Goal: Find contact information: Find contact information

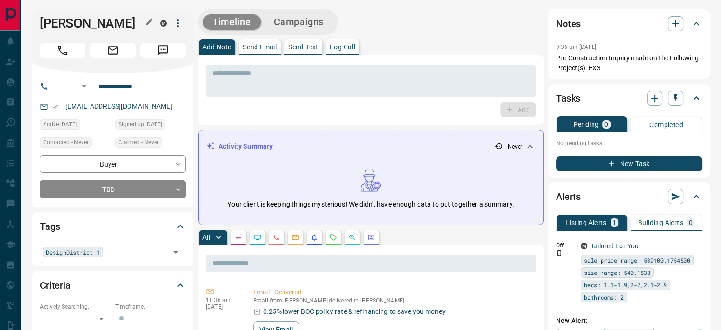
click at [146, 20] on icon "button" at bounding box center [150, 22] width 8 height 8
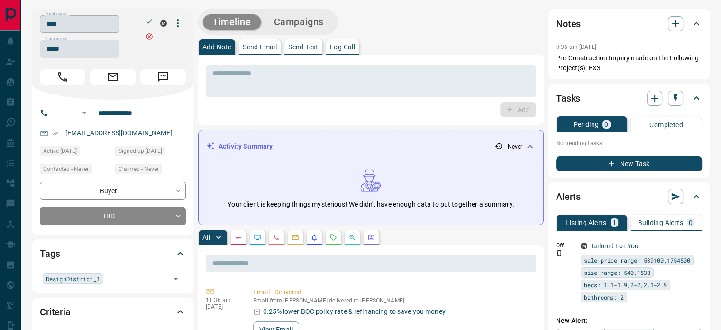
click at [113, 21] on input "****" at bounding box center [80, 24] width 80 height 18
click at [82, 41] on input "*****" at bounding box center [80, 49] width 80 height 18
click at [142, 117] on input "**********" at bounding box center [131, 112] width 74 height 15
copy link "[EMAIL_ADDRESS][DOMAIN_NAME]"
drag, startPoint x: 152, startPoint y: 136, endPoint x: 192, endPoint y: 184, distance: 61.6
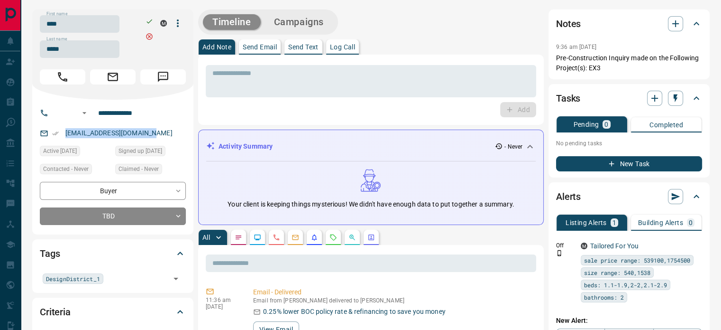
click at [67, 136] on p "[EMAIL_ADDRESS][DOMAIN_NAME]" at bounding box center [119, 133] width 113 height 16
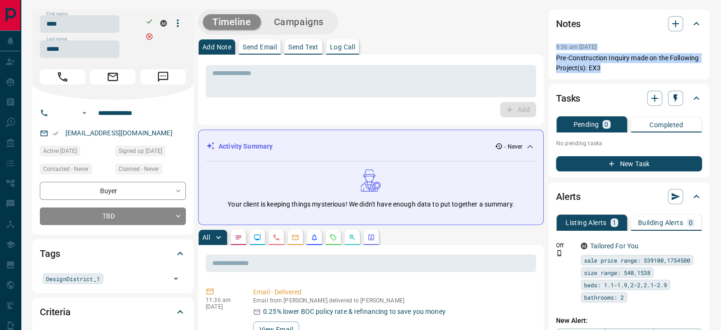
copy div "9:36 am [DATE] Pin Pre-Construction Inquiry made on the Following Project(s): E…"
drag, startPoint x: 573, startPoint y: 62, endPoint x: 554, endPoint y: 51, distance: 21.9
click at [554, 51] on div "Notes 9:36 am [DATE] Pre-Construction Inquiry made on the Following Project(s):…" at bounding box center [629, 44] width 161 height 70
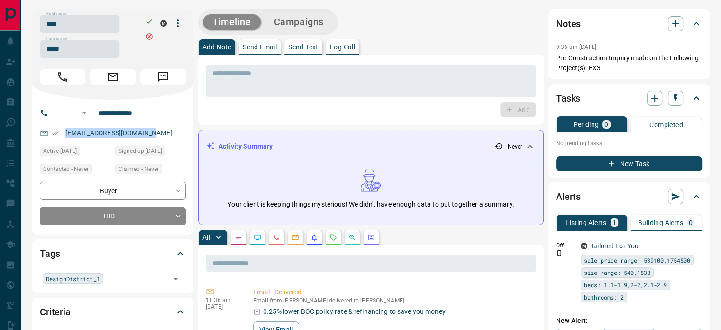
copy link "[EMAIL_ADDRESS][DOMAIN_NAME]"
drag, startPoint x: 117, startPoint y: 129, endPoint x: 61, endPoint y: 128, distance: 56.0
click at [61, 128] on div "[EMAIL_ADDRESS][DOMAIN_NAME]" at bounding box center [113, 133] width 146 height 16
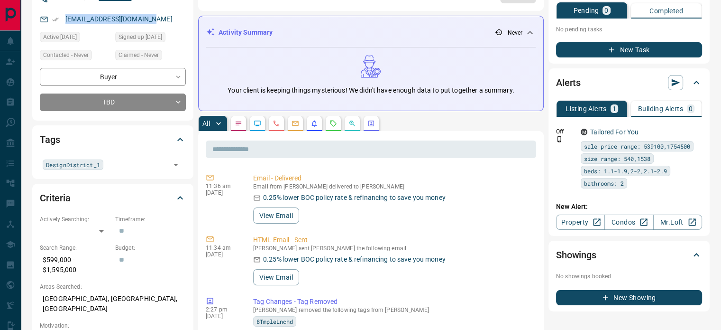
scroll to position [190, 0]
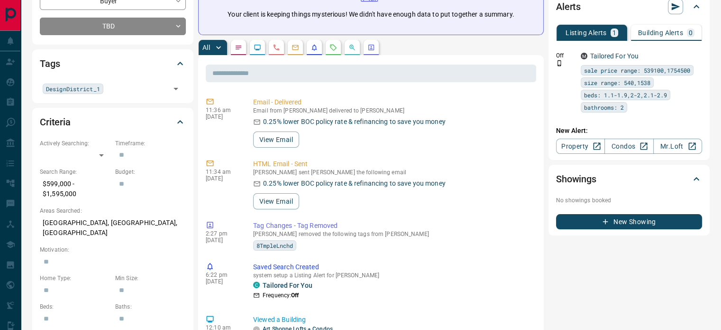
click at [96, 221] on p "[GEOGRAPHIC_DATA], [GEOGRAPHIC_DATA], [GEOGRAPHIC_DATA]" at bounding box center [113, 228] width 146 height 26
copy p "[GEOGRAPHIC_DATA], [GEOGRAPHIC_DATA], [GEOGRAPHIC_DATA]"
click at [276, 49] on icon "Calls" at bounding box center [277, 48] width 8 height 8
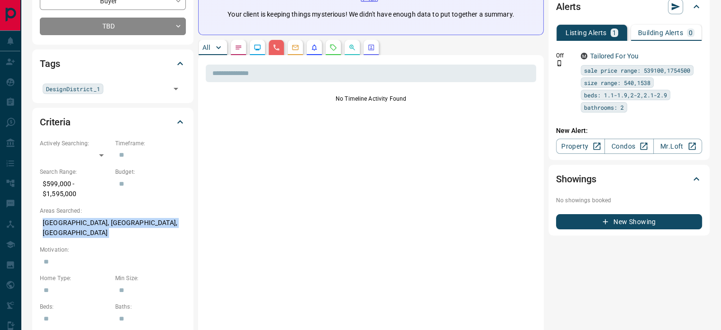
scroll to position [0, 0]
